Goal: Task Accomplishment & Management: Manage account settings

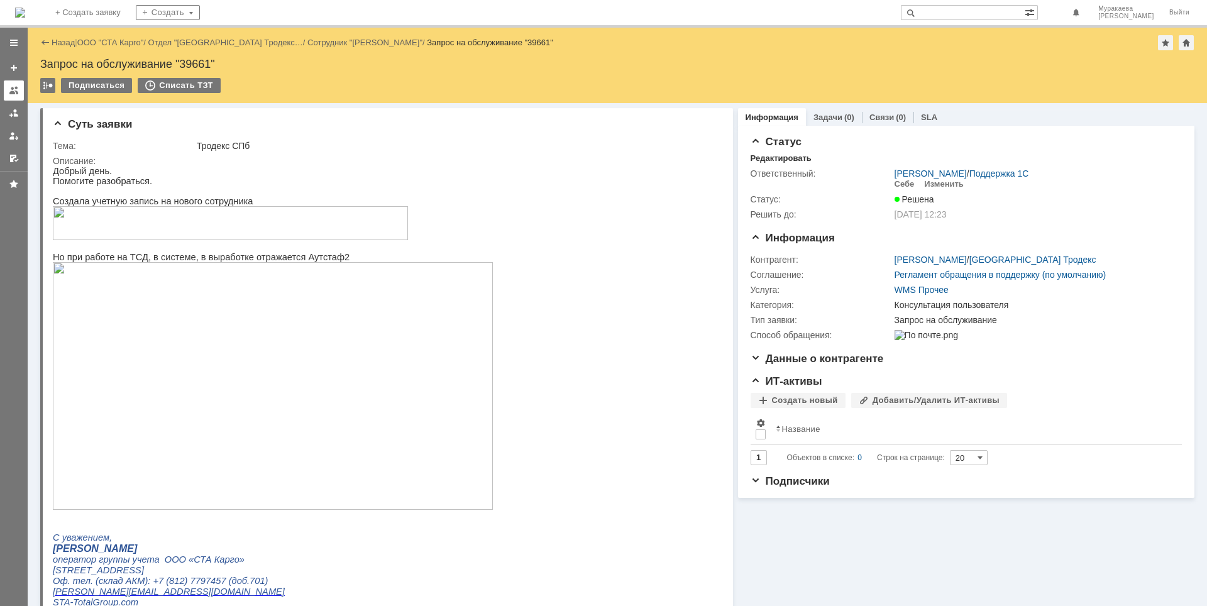
click at [16, 95] on div at bounding box center [14, 91] width 10 height 10
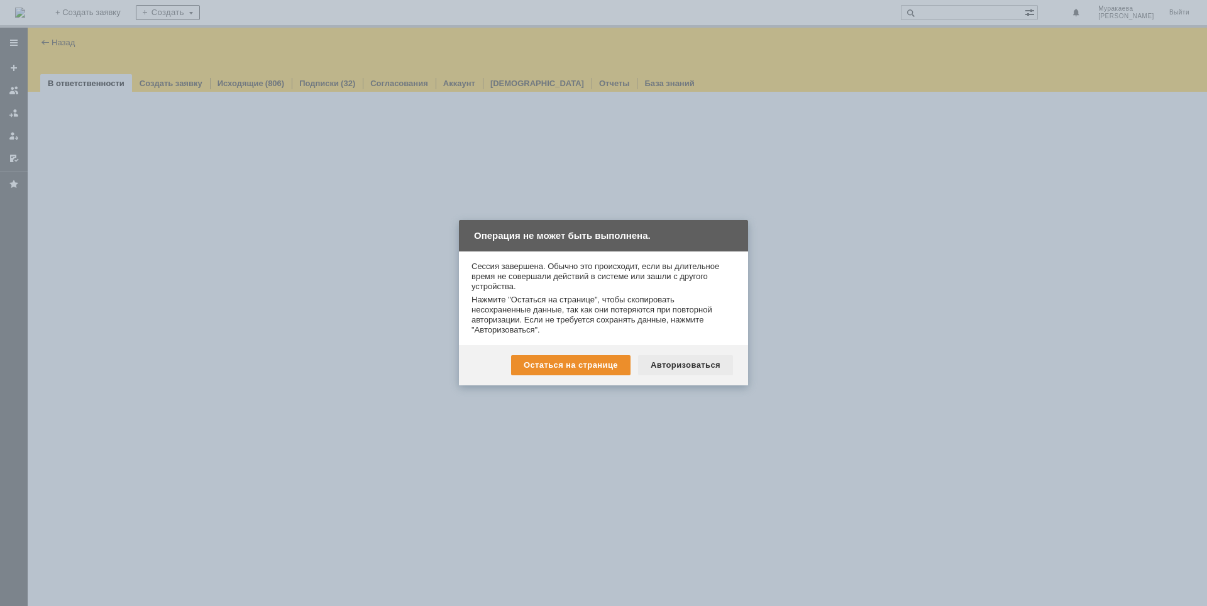
click at [683, 366] on div "Авторизоваться" at bounding box center [685, 365] width 95 height 20
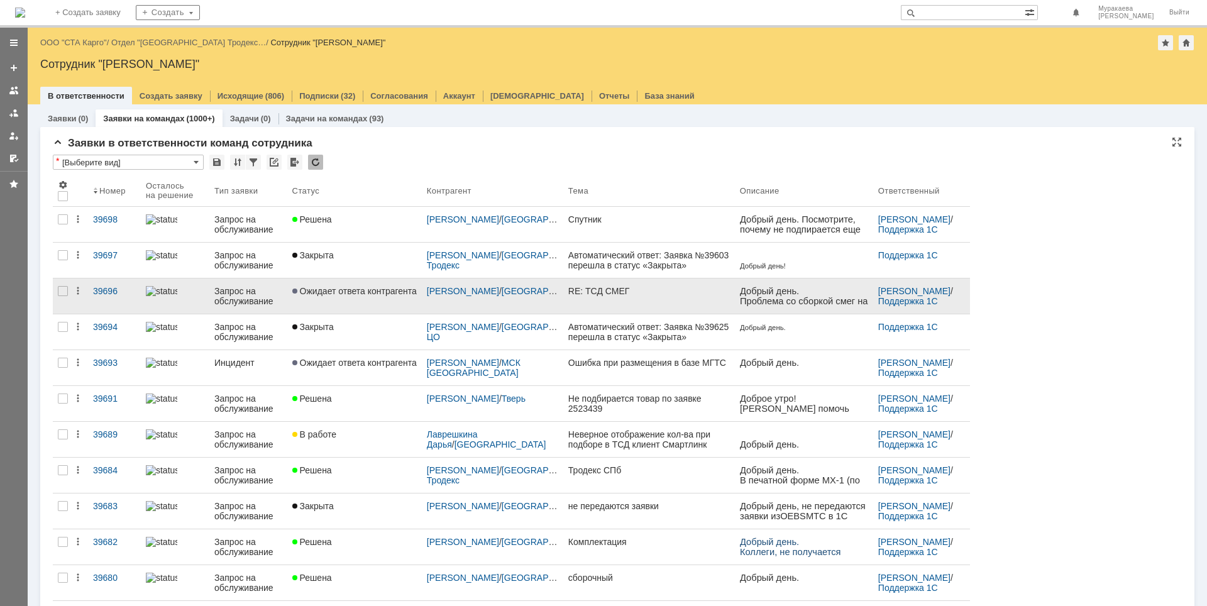
click at [242, 293] on div "Запрос на обслуживание" at bounding box center [248, 296] width 68 height 20
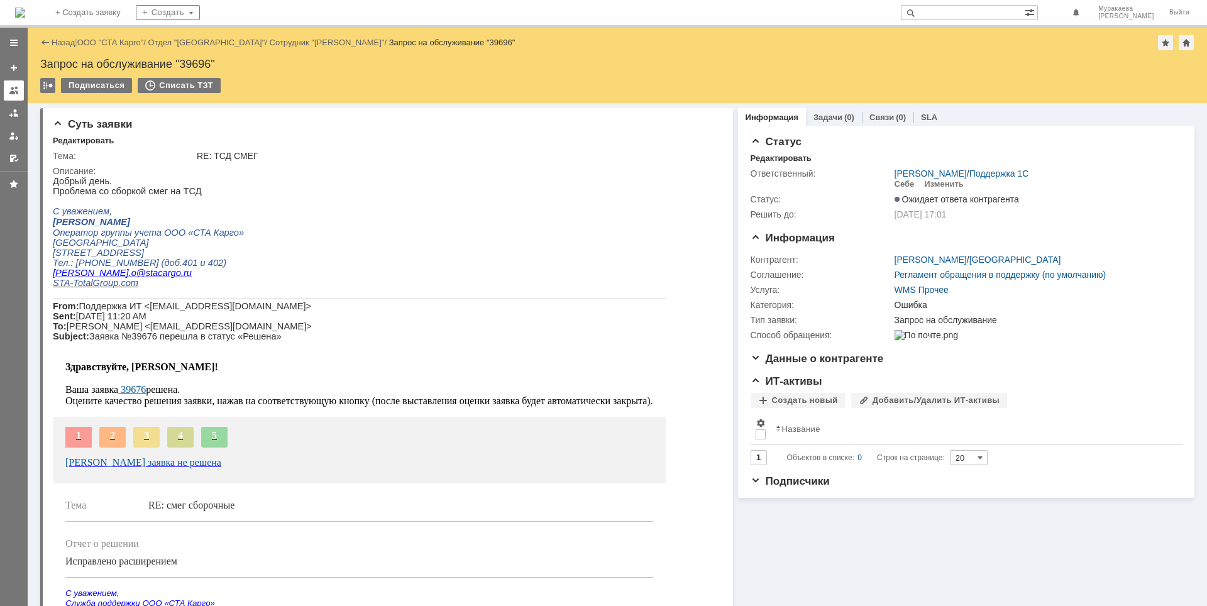
click at [17, 88] on div at bounding box center [14, 91] width 10 height 10
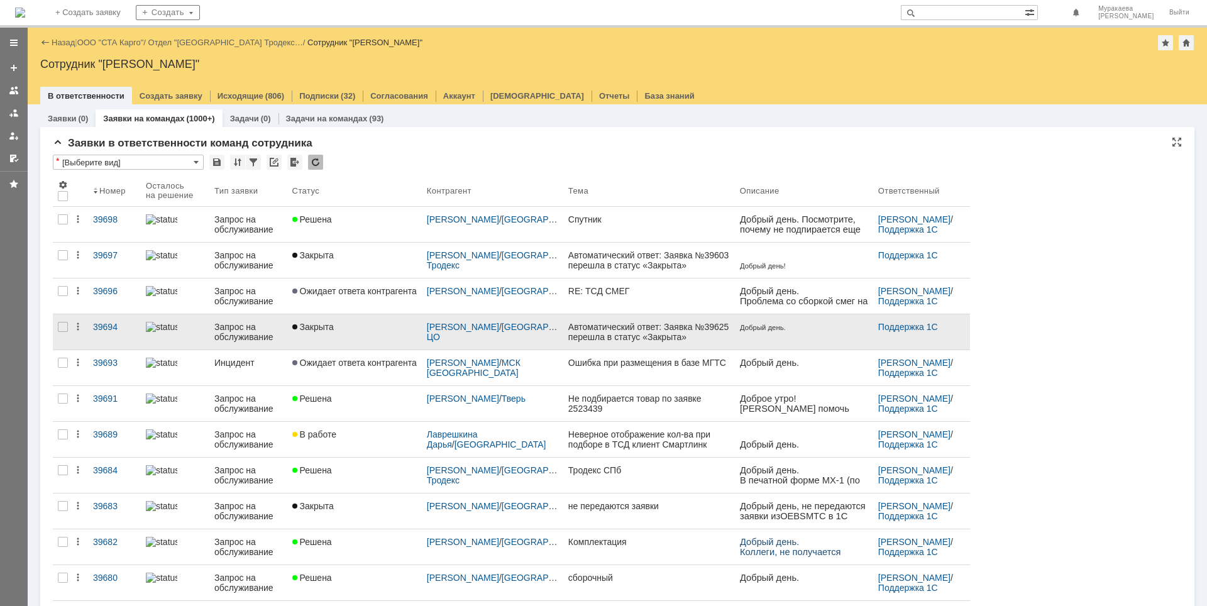
click at [236, 335] on div "Запрос на обслуживание" at bounding box center [248, 332] width 68 height 20
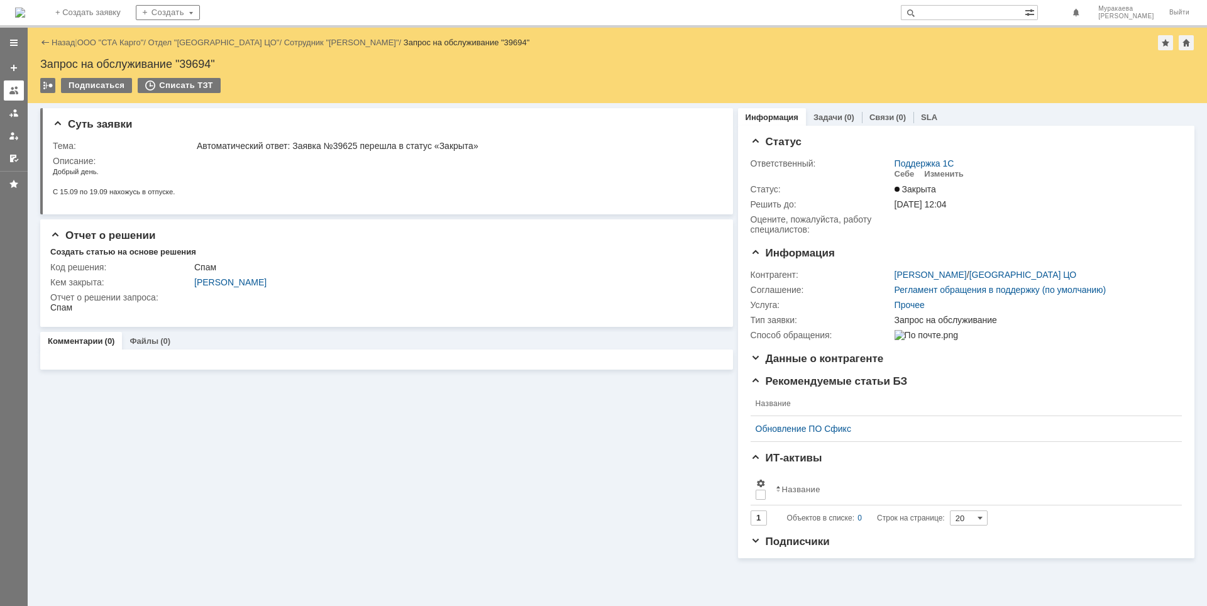
click at [16, 88] on div at bounding box center [14, 91] width 10 height 10
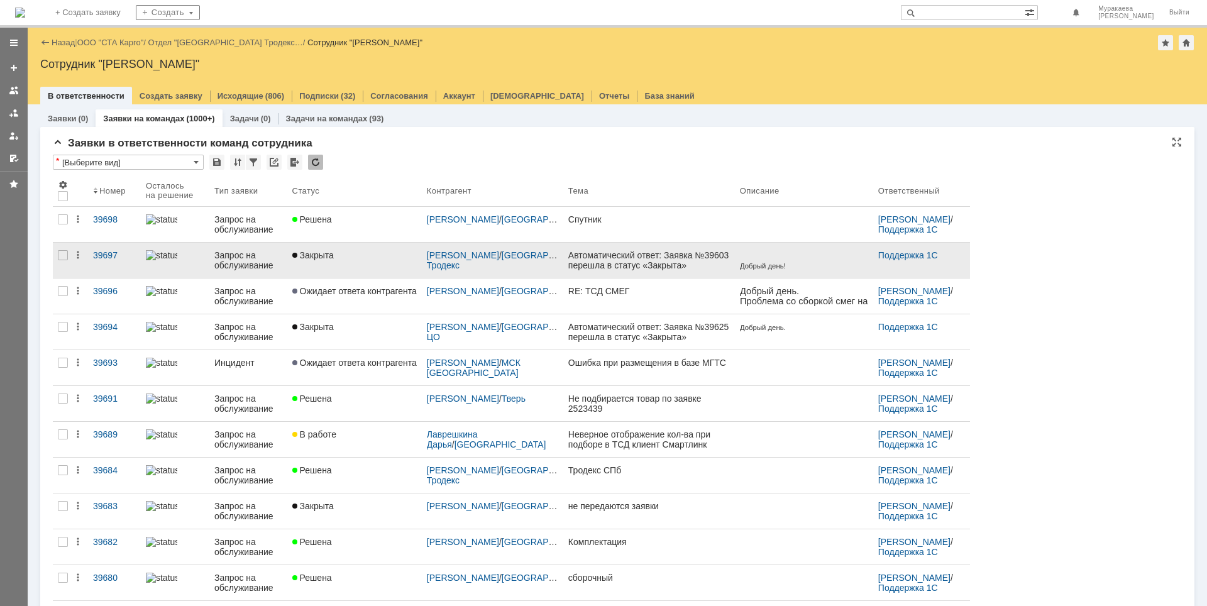
click at [250, 261] on div "Запрос на обслуживание" at bounding box center [248, 260] width 68 height 20
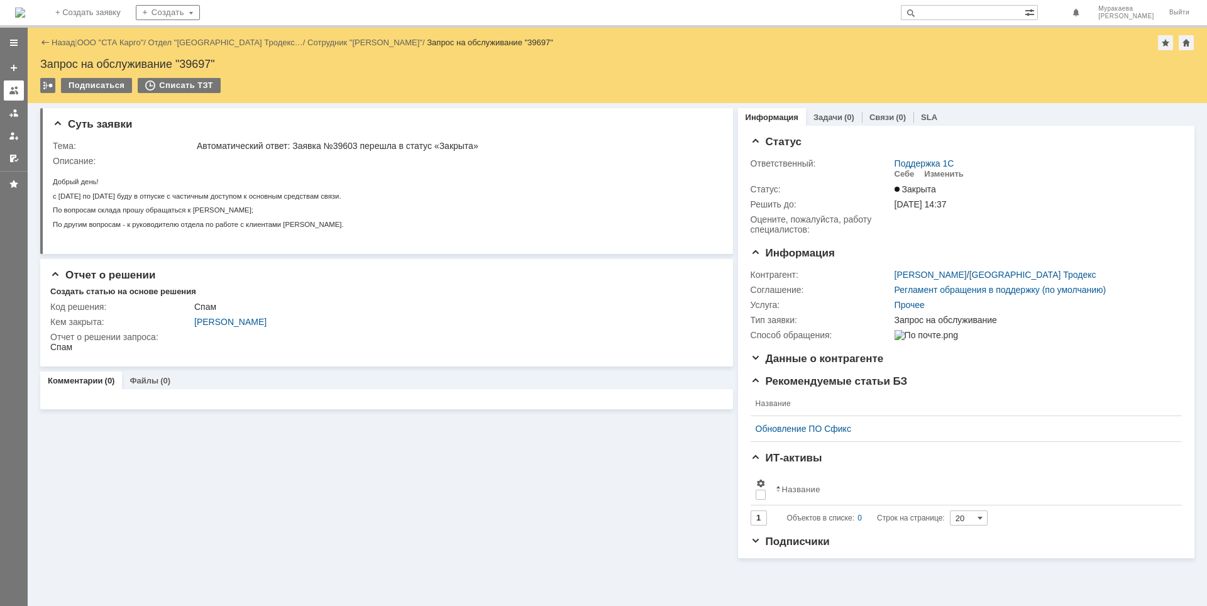
click at [17, 92] on div at bounding box center [14, 91] width 10 height 10
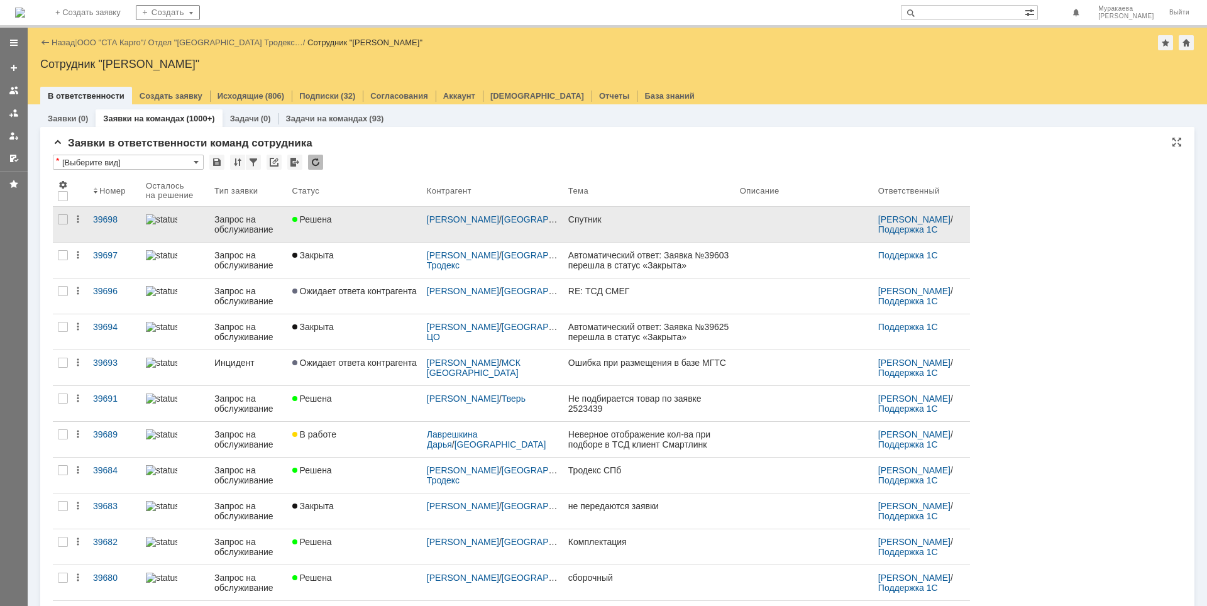
click at [233, 218] on div "Запрос на обслуживание" at bounding box center [248, 224] width 68 height 20
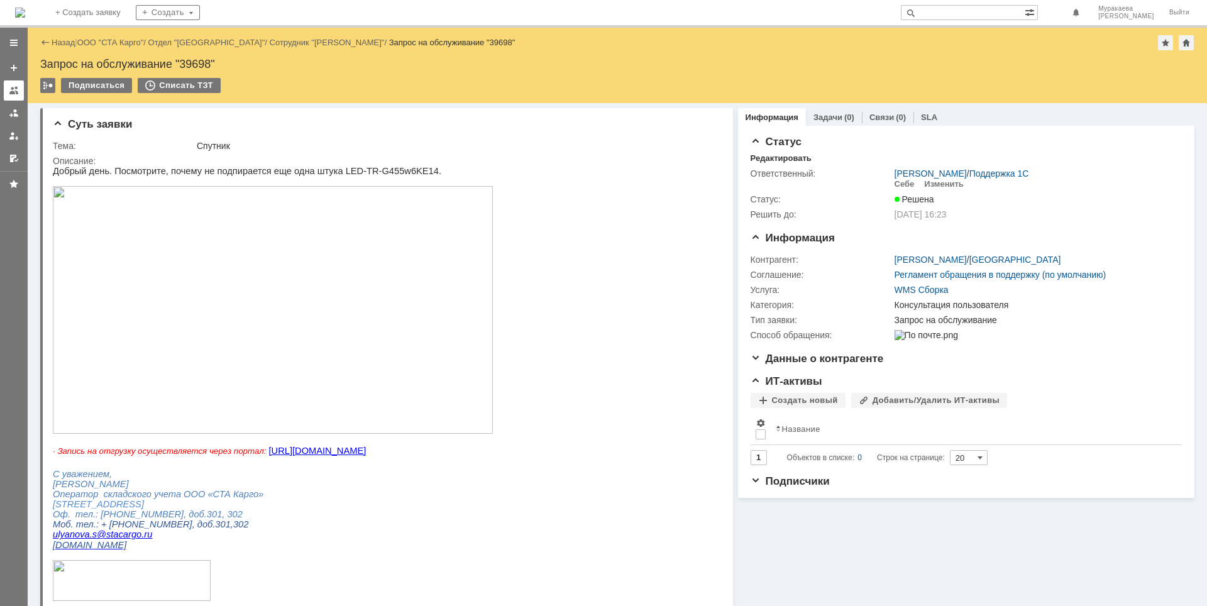
click at [18, 94] on div at bounding box center [14, 91] width 10 height 10
